Goal: Transaction & Acquisition: Subscribe to service/newsletter

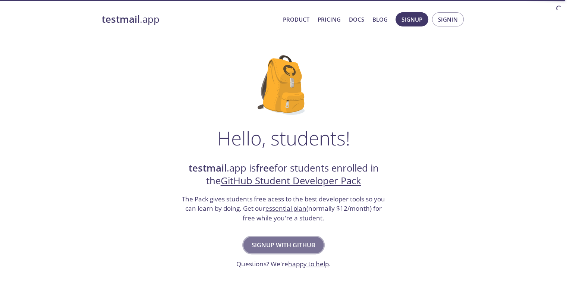
click at [269, 241] on span "Signup with GitHub" at bounding box center [284, 245] width 64 height 10
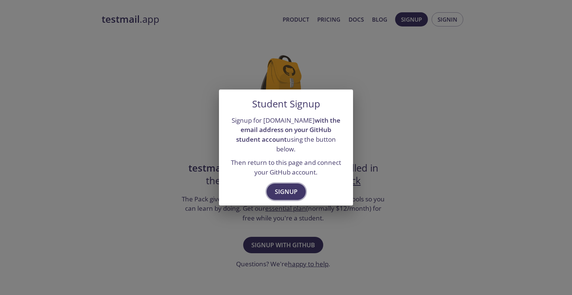
click at [290, 186] on span "Signup" at bounding box center [286, 191] width 23 height 10
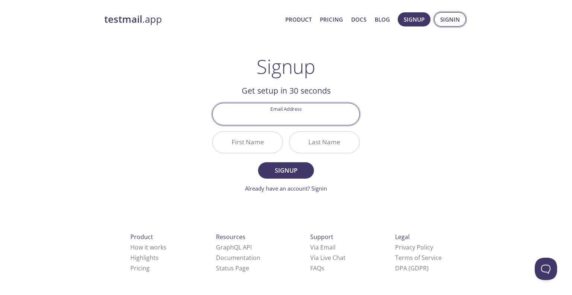
click at [455, 23] on span "Signin" at bounding box center [450, 20] width 20 height 10
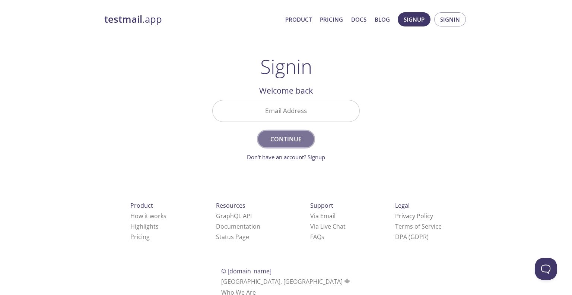
click at [303, 140] on span "Continue" at bounding box center [286, 139] width 40 height 10
click at [421, 12] on button "Signup" at bounding box center [414, 19] width 33 height 14
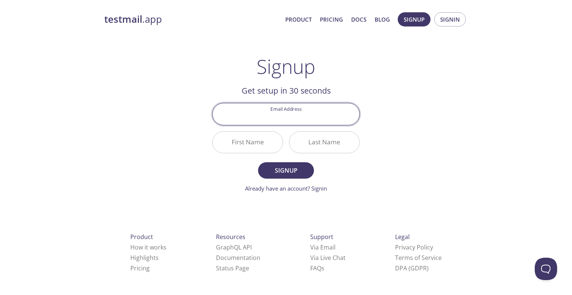
click at [250, 140] on input "First Name" at bounding box center [248, 142] width 70 height 21
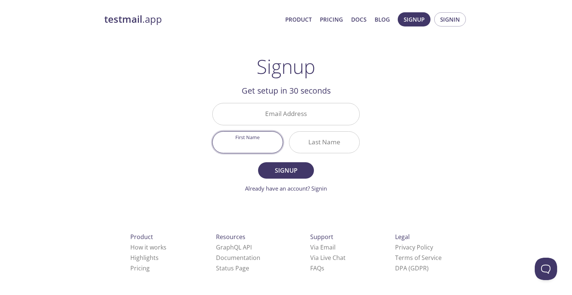
click at [275, 119] on input "Email Address" at bounding box center [286, 113] width 147 height 21
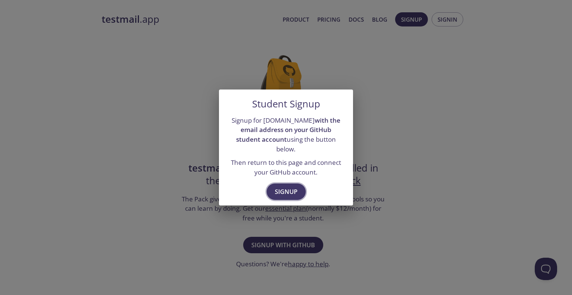
click at [285, 186] on span "Signup" at bounding box center [286, 191] width 23 height 10
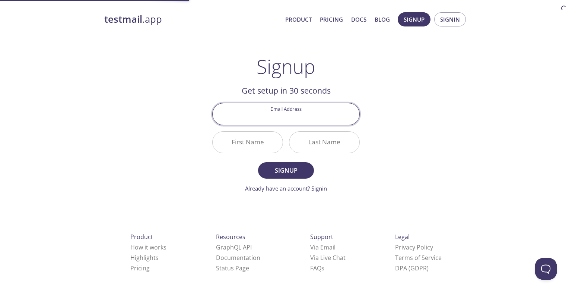
click at [281, 120] on input "Email Address" at bounding box center [286, 113] width 147 height 21
click at [424, 123] on div "testmail .app Product Pricing Docs Blog Signup Signin Signup Get setup in 30 se…" at bounding box center [286, 178] width 382 height 342
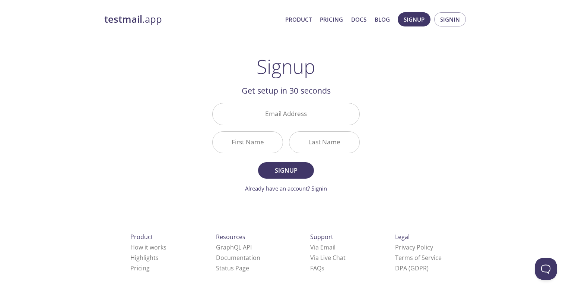
click at [290, 110] on input "Email Address" at bounding box center [286, 113] width 147 height 21
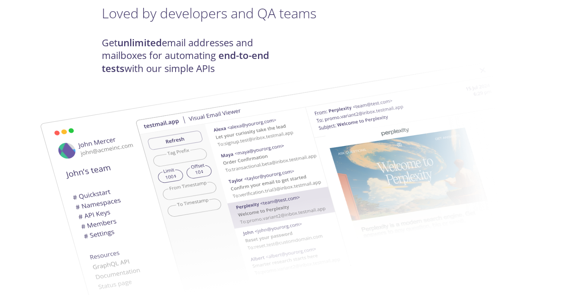
scroll to position [37, 0]
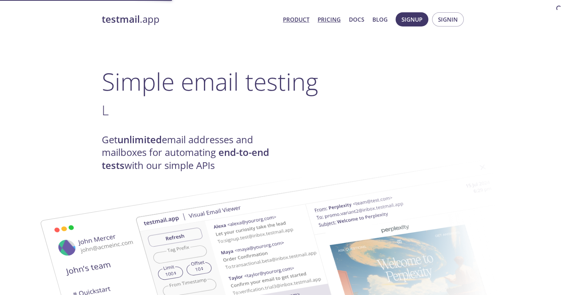
click at [331, 19] on link "Pricing" at bounding box center [328, 20] width 23 height 10
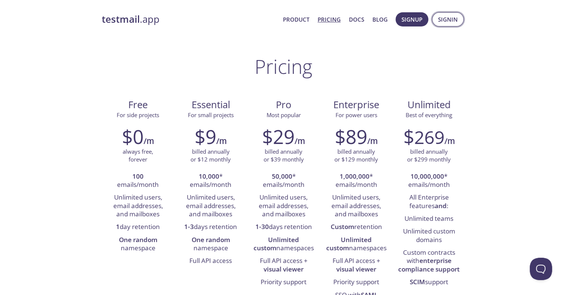
click at [437, 18] on button "Signin" at bounding box center [448, 19] width 32 height 14
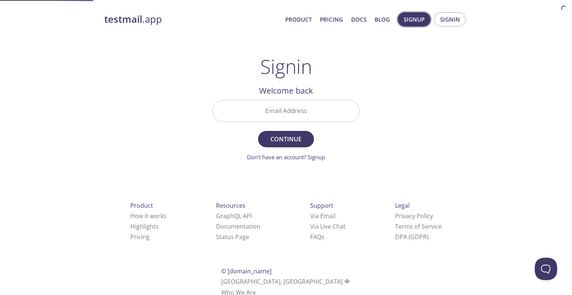
click at [413, 22] on span "Signup" at bounding box center [414, 20] width 21 height 10
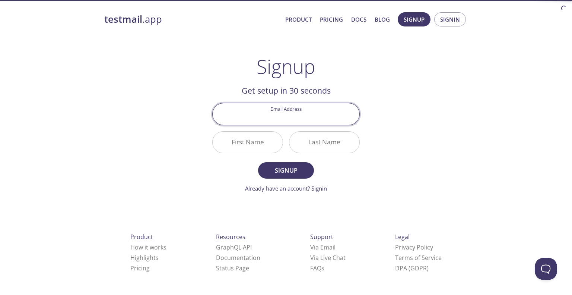
click at [297, 113] on input "Email Address" at bounding box center [286, 113] width 147 height 21
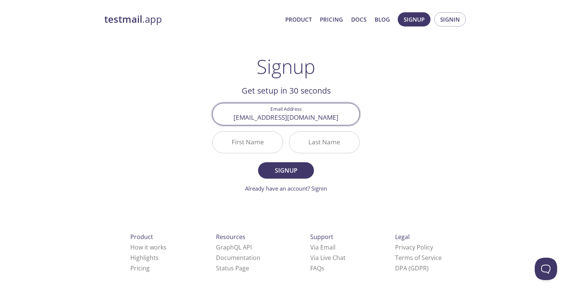
type input "social@avinashpokhrel.com.np"
click at [386, 97] on div "testmail .app Product Pricing Docs Blog Signup Signin Signup Get setup in 30 se…" at bounding box center [286, 178] width 382 height 342
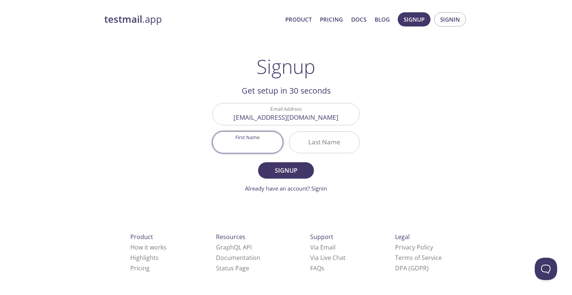
click at [242, 142] on input "First Name" at bounding box center [248, 142] width 70 height 21
type input "Avi"
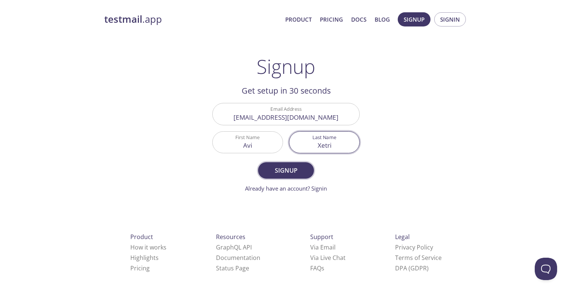
type input "Xetri"
click at [286, 166] on span "Signup" at bounding box center [286, 170] width 40 height 10
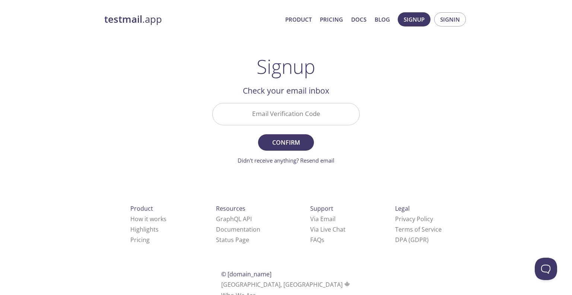
click at [316, 115] on input "Email Verification Code" at bounding box center [286, 113] width 147 height 21
type input "v"
paste input "DN6LKMK"
type input "DN6LKMK"
click at [258, 134] on button "Confirm" at bounding box center [286, 142] width 56 height 16
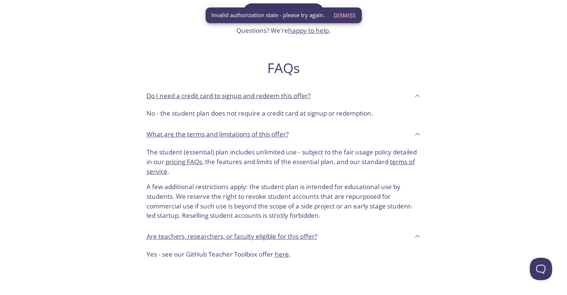
scroll to position [186, 0]
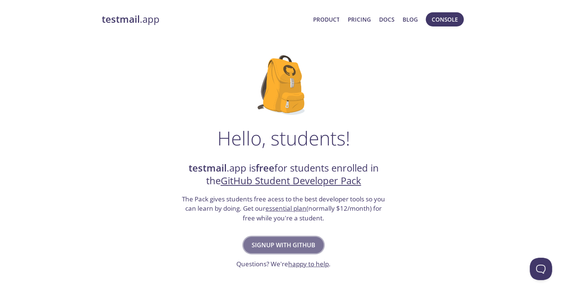
click at [290, 245] on span "Signup with GitHub" at bounding box center [284, 245] width 64 height 10
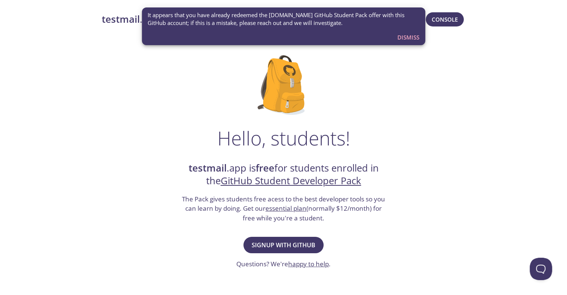
click at [415, 35] on span "Dismiss" at bounding box center [408, 37] width 22 height 10
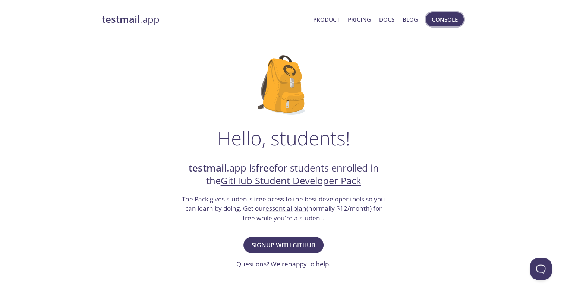
click at [444, 20] on span "Console" at bounding box center [445, 20] width 26 height 10
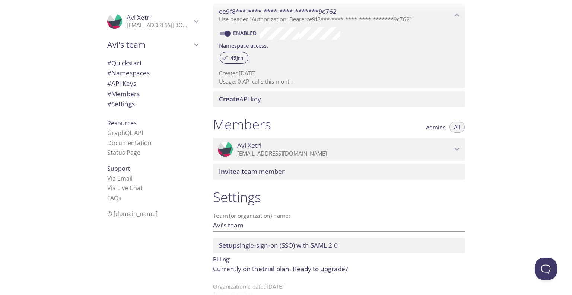
scroll to position [235, 0]
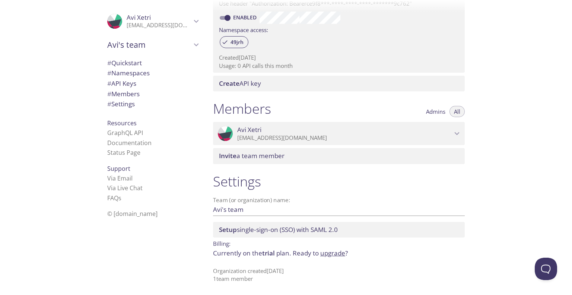
click at [349, 128] on span "Avi Xetri" at bounding box center [344, 130] width 215 height 8
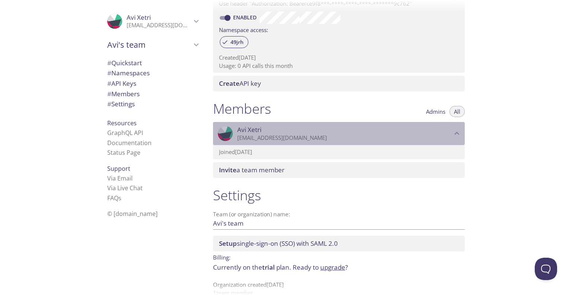
click at [349, 128] on span "Avi Xetri" at bounding box center [344, 130] width 215 height 8
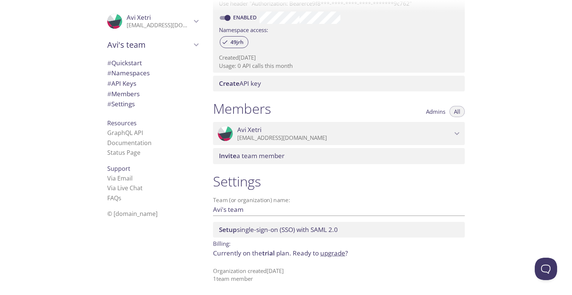
click at [349, 128] on span "Avi Xetri" at bounding box center [344, 130] width 215 height 8
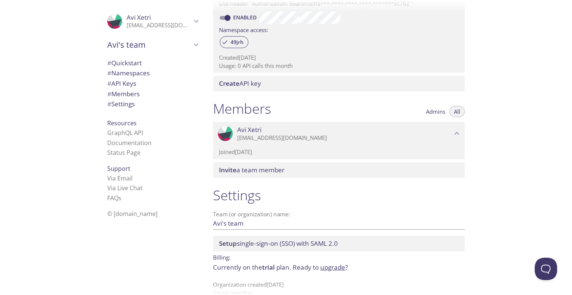
click at [349, 128] on span "Avi Xetri" at bounding box center [344, 130] width 215 height 8
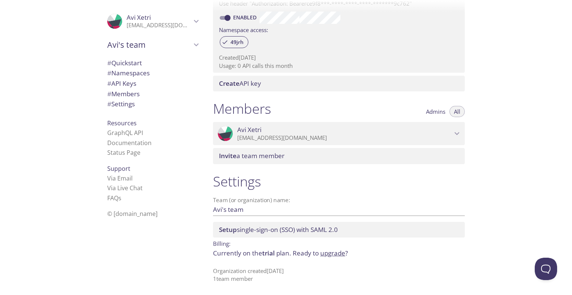
click at [270, 214] on input "Avi's team" at bounding box center [327, 209] width 228 height 12
click at [301, 189] on h1 "Settings" at bounding box center [339, 181] width 252 height 17
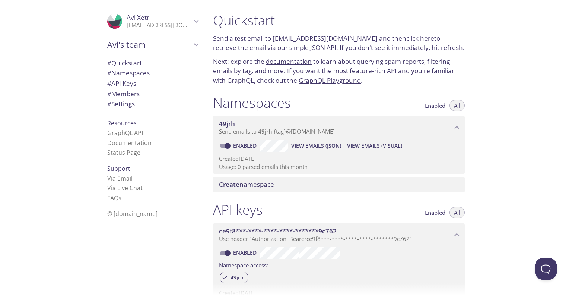
scroll to position [37, 0]
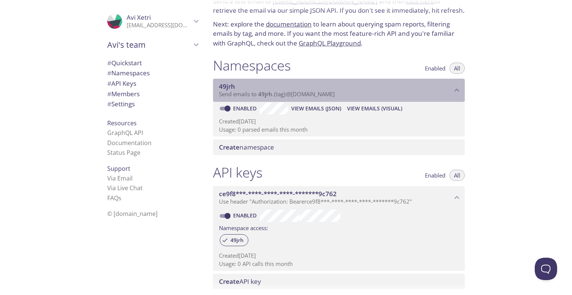
click at [440, 84] on span "49jrh" at bounding box center [335, 86] width 233 height 8
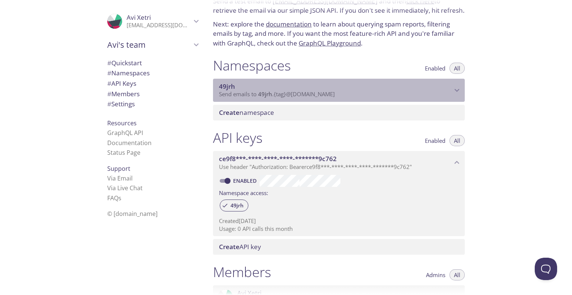
click at [439, 83] on span "49jrh" at bounding box center [335, 86] width 233 height 8
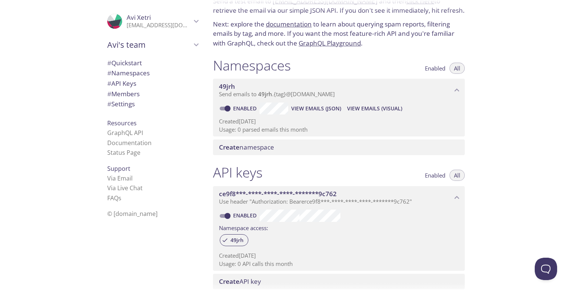
scroll to position [149, 0]
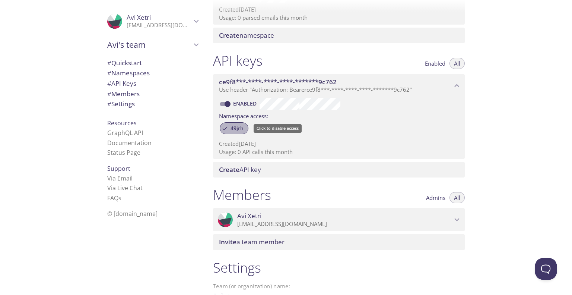
click at [237, 127] on span "49jrh" at bounding box center [237, 128] width 22 height 7
click at [297, 124] on div "49jrh" at bounding box center [339, 129] width 240 height 16
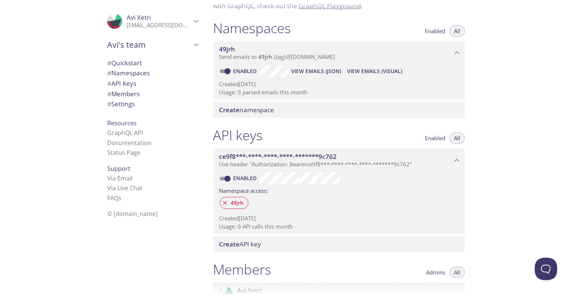
scroll to position [0, 0]
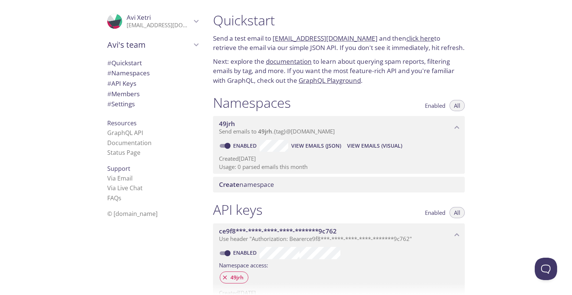
click at [314, 157] on p "Created [DATE]" at bounding box center [339, 159] width 240 height 8
click at [335, 132] on span "Send emails to 49jrh . {tag} @[DOMAIN_NAME]" at bounding box center [277, 130] width 116 height 7
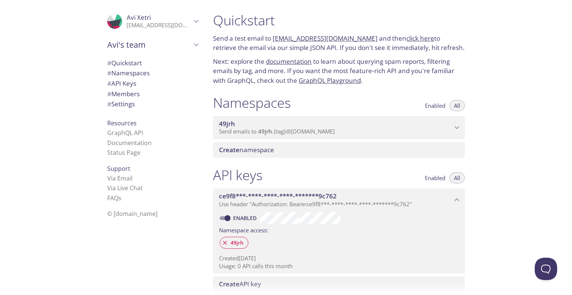
click at [335, 132] on span "Send emails to 49jrh . {tag} @[DOMAIN_NAME]" at bounding box center [277, 130] width 116 height 7
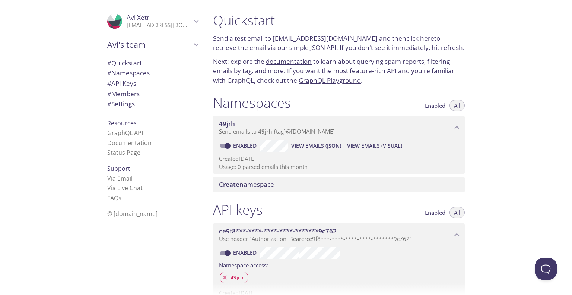
click at [435, 105] on span "Enabled" at bounding box center [435, 105] width 20 height 0
click at [454, 105] on button "All" at bounding box center [457, 105] width 15 height 11
click at [281, 168] on p "Usage: 0 parsed emails this month" at bounding box center [339, 167] width 240 height 8
click at [233, 126] on span "49jrh" at bounding box center [227, 123] width 16 height 9
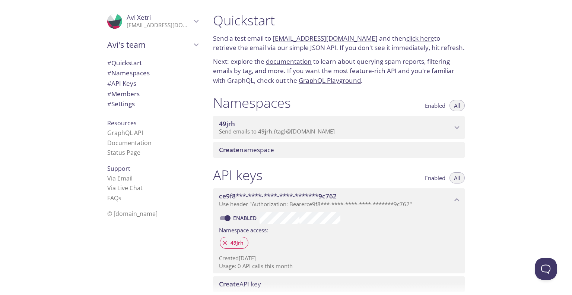
click at [257, 149] on span "Create namespace" at bounding box center [246, 149] width 55 height 9
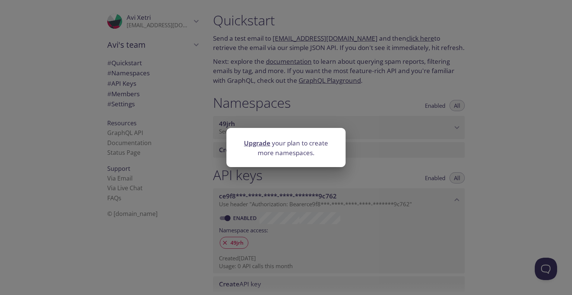
click at [368, 107] on div "Upgrade your plan to create more namespaces." at bounding box center [286, 147] width 572 height 295
